Goal: Task Accomplishment & Management: Use online tool/utility

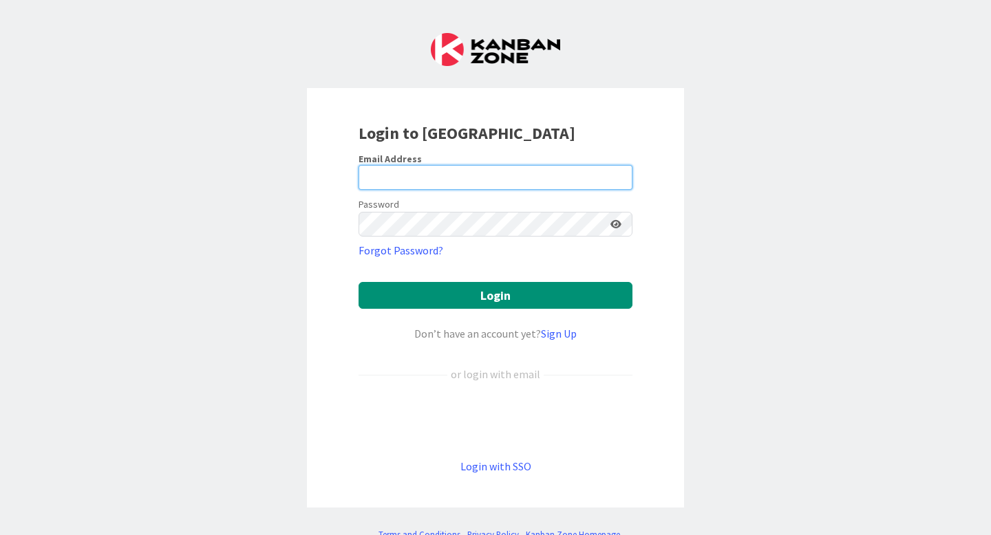
click at [483, 188] on input "email" at bounding box center [496, 177] width 274 height 25
type input "[PERSON_NAME][EMAIL_ADDRESS][PERSON_NAME][DOMAIN_NAME]"
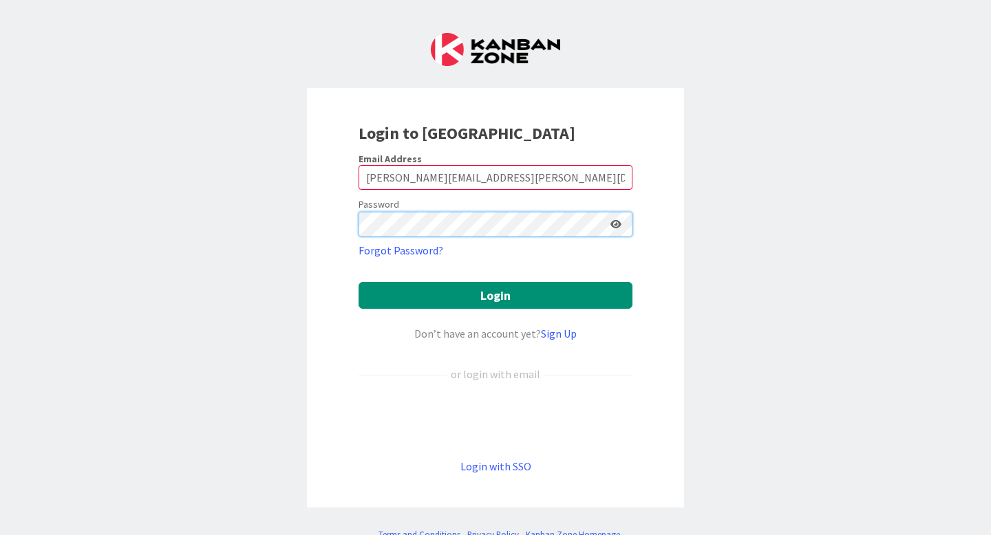
click at [359, 282] on button "Login" at bounding box center [496, 295] width 274 height 27
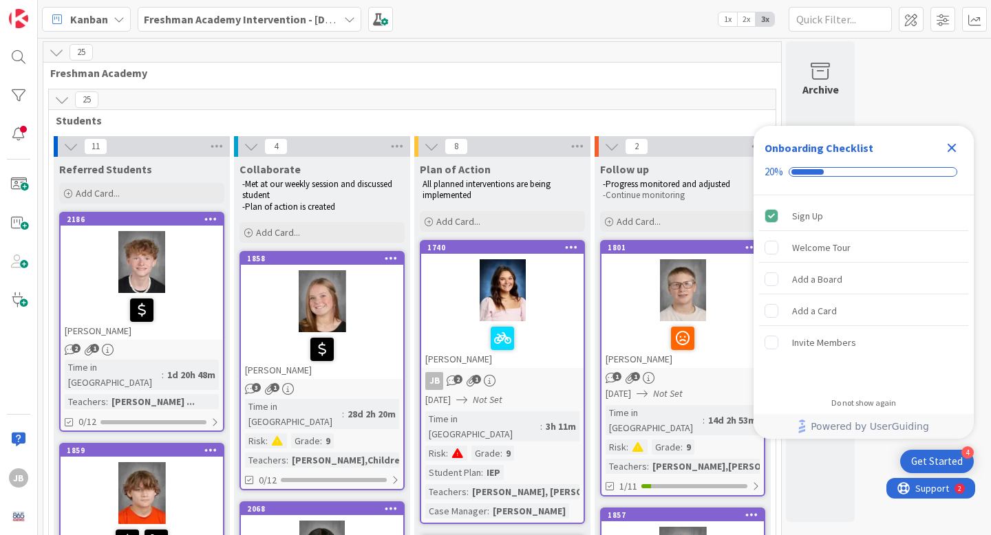
click at [957, 148] on icon "Close Checklist" at bounding box center [951, 148] width 17 height 17
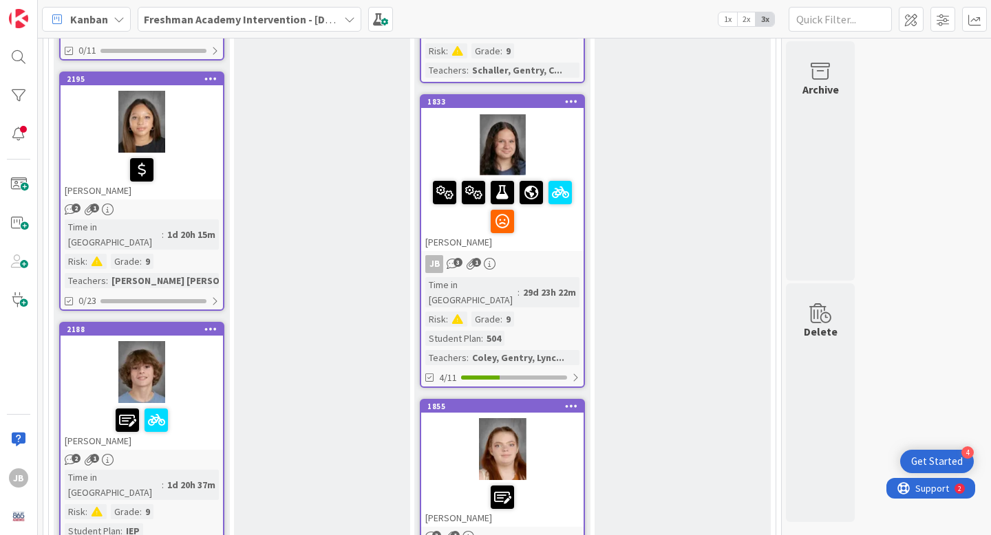
scroll to position [1415, 0]
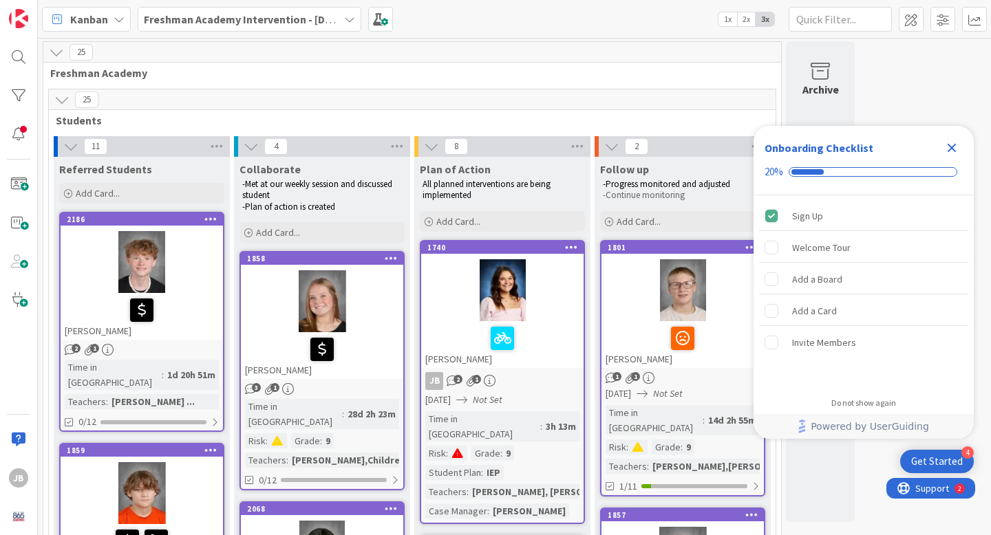
scroll to position [163, 0]
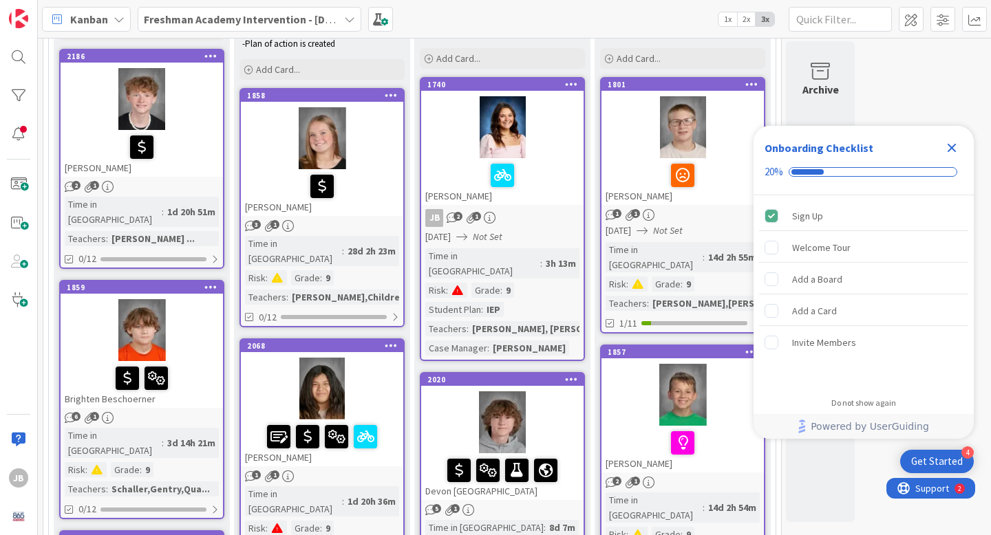
click at [955, 149] on icon "Close Checklist" at bounding box center [951, 148] width 17 height 17
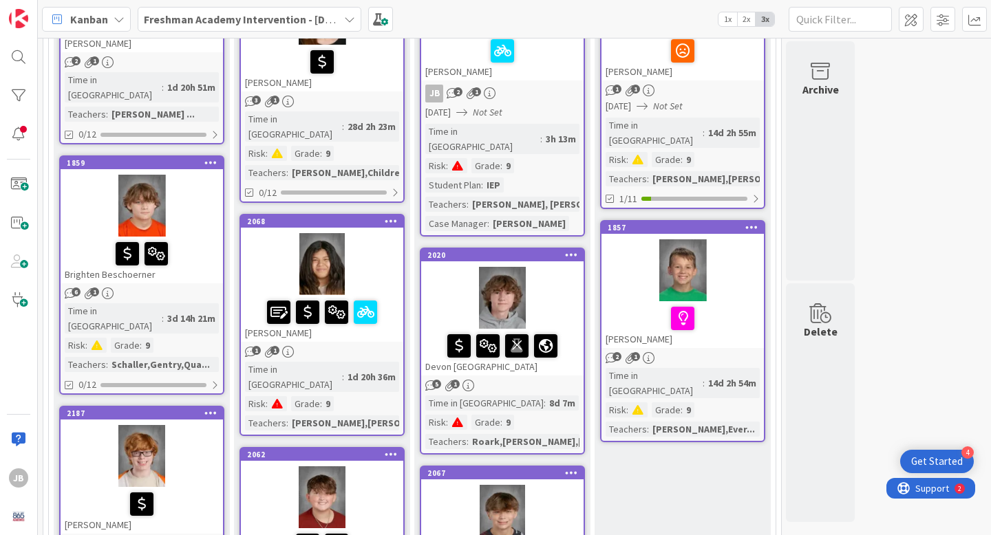
scroll to position [0, 0]
